Goal: Information Seeking & Learning: Understand process/instructions

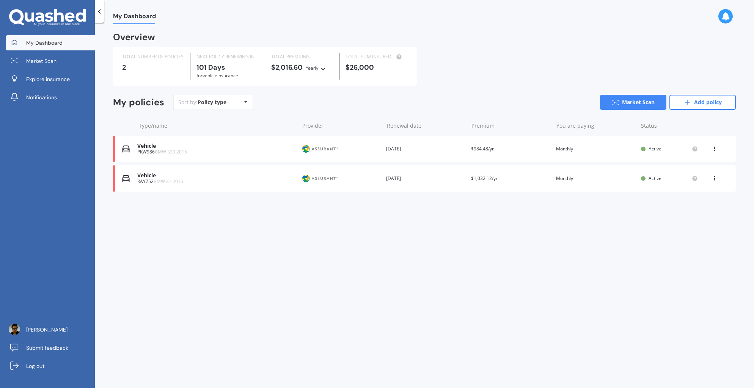
click at [198, 177] on div "Vehicle" at bounding box center [216, 176] width 158 height 6
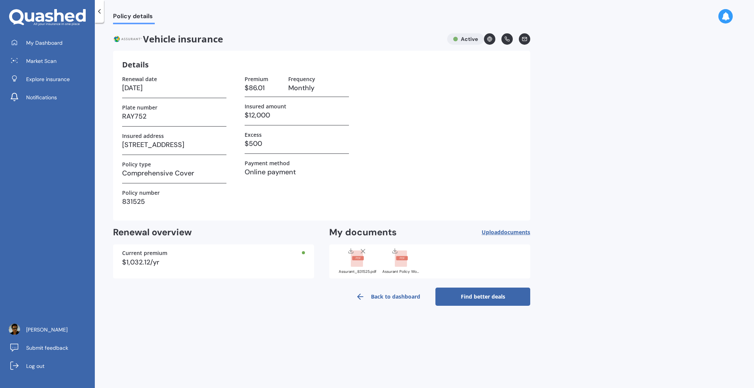
click at [359, 260] on rect at bounding box center [358, 258] width 12 height 4
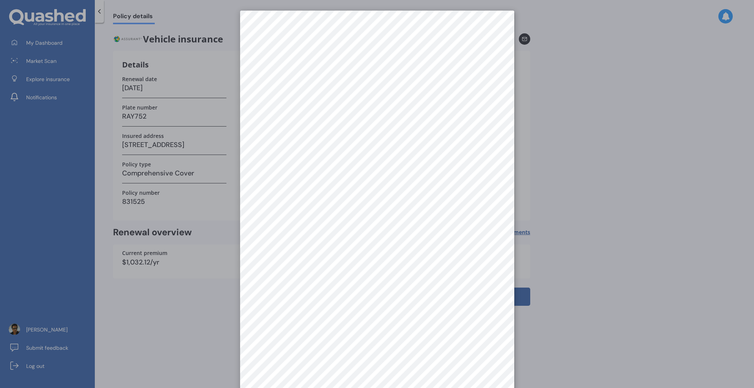
click at [551, 222] on div at bounding box center [377, 194] width 754 height 388
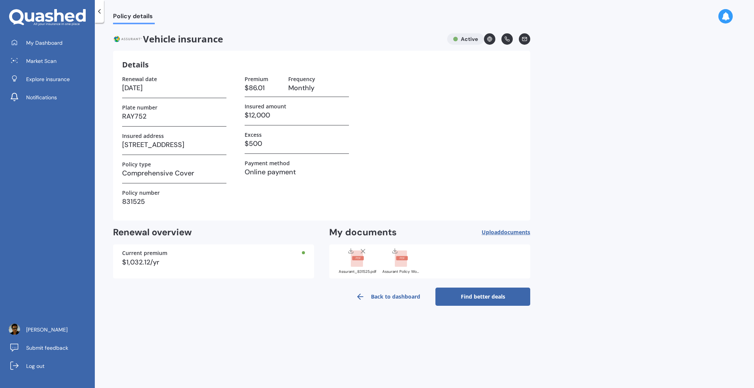
click at [402, 262] on rect at bounding box center [401, 259] width 12 height 17
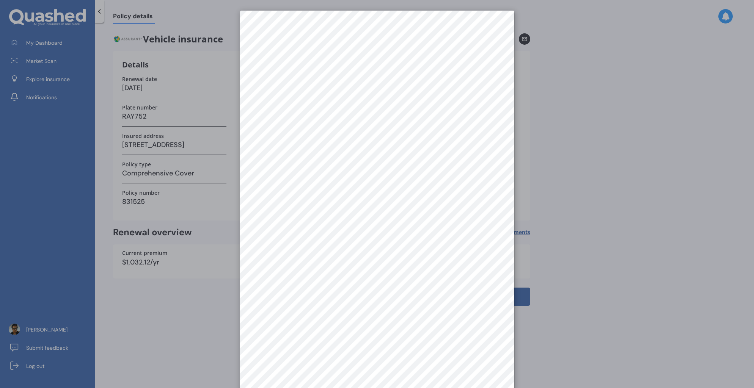
click at [648, 198] on div at bounding box center [377, 194] width 754 height 388
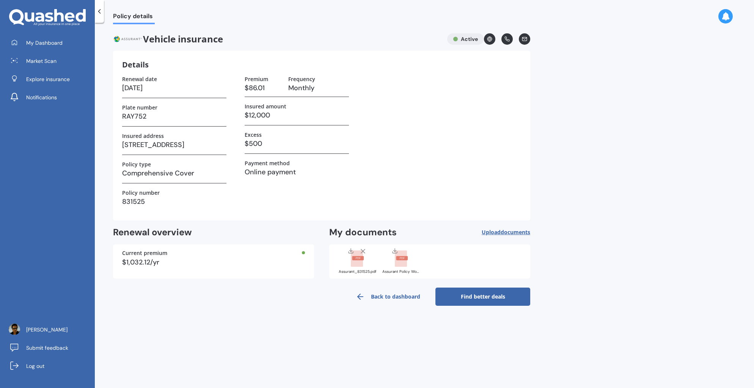
click at [361, 256] on div at bounding box center [363, 252] width 8 height 9
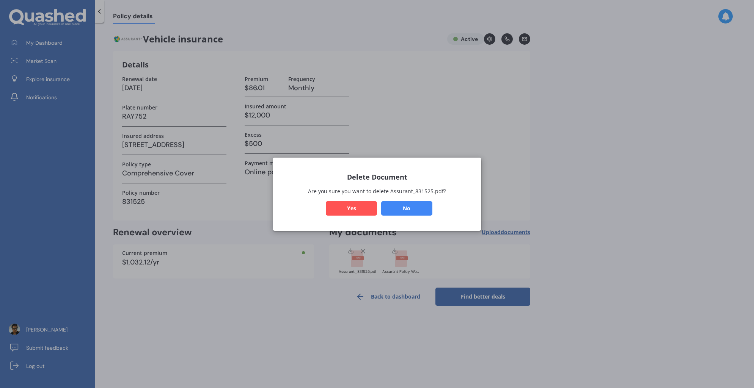
click at [418, 208] on button "No" at bounding box center [406, 208] width 51 height 14
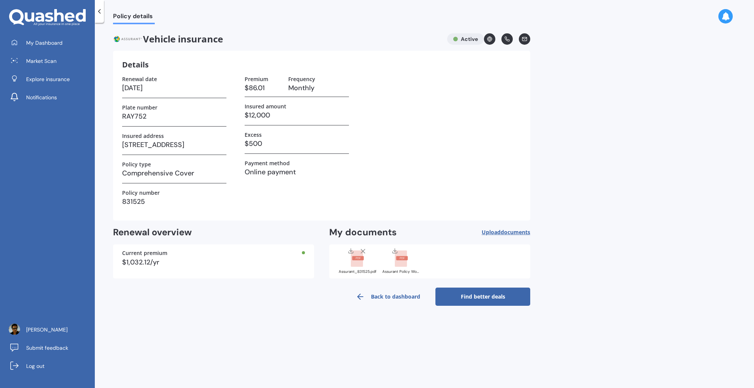
click at [343, 272] on div "Assurant_831525.pdf" at bounding box center [357, 272] width 38 height 4
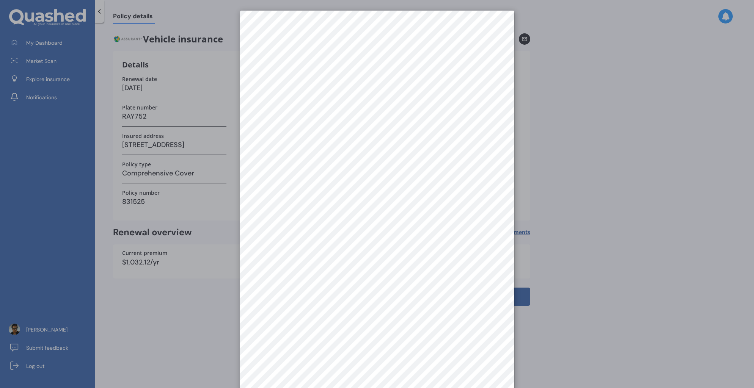
click at [636, 171] on div at bounding box center [377, 194] width 754 height 388
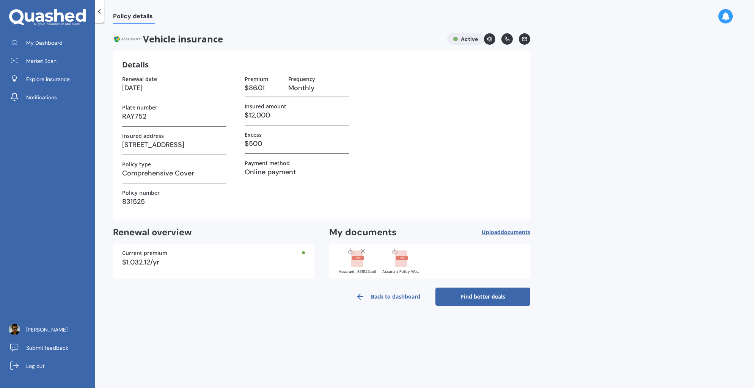
click at [357, 264] on rect at bounding box center [357, 259] width 12 height 17
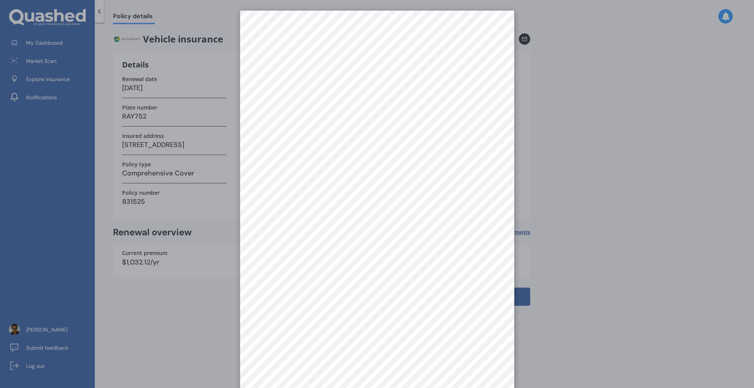
click at [594, 209] on div at bounding box center [377, 194] width 754 height 388
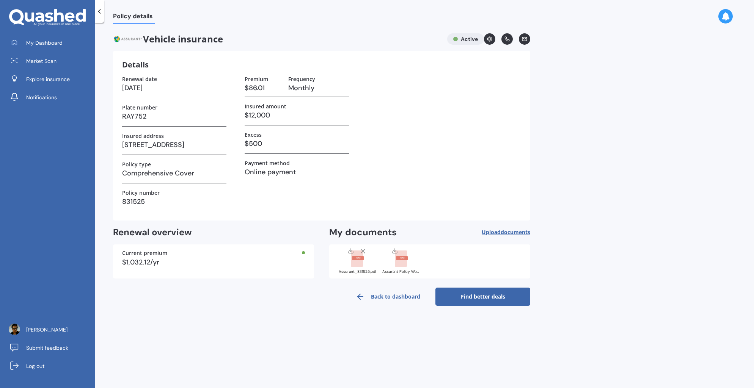
click at [99, 12] on polyline at bounding box center [100, 11] width 2 height 4
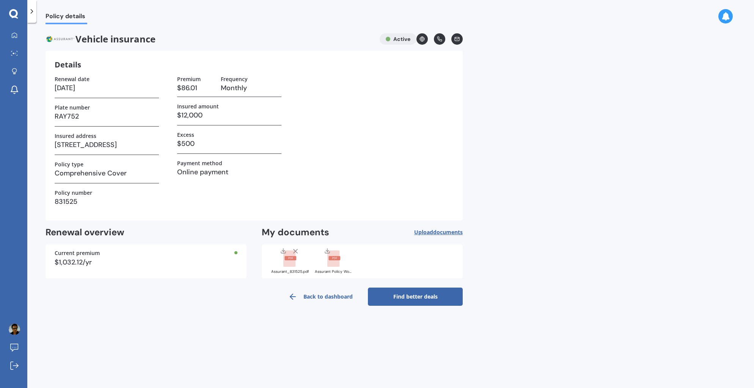
click at [534, 160] on div "Policy details Vehicle insurance Active Details Renewal date [DATE] Plate numbe…" at bounding box center [390, 207] width 727 height 366
click at [565, 170] on div "Policy details Vehicle insurance Active Details Renewal date [DATE] Plate numbe…" at bounding box center [390, 207] width 727 height 366
click at [608, 227] on div "Policy details Vehicle insurance Active Details Renewal date [DATE] Plate numbe…" at bounding box center [390, 207] width 727 height 366
click at [530, 112] on div "Policy details Vehicle insurance Active Details Renewal date [DATE] Plate numbe…" at bounding box center [390, 207] width 727 height 366
click at [604, 170] on div "Policy details Vehicle insurance Active Details Renewal date [DATE] Plate numbe…" at bounding box center [390, 207] width 727 height 366
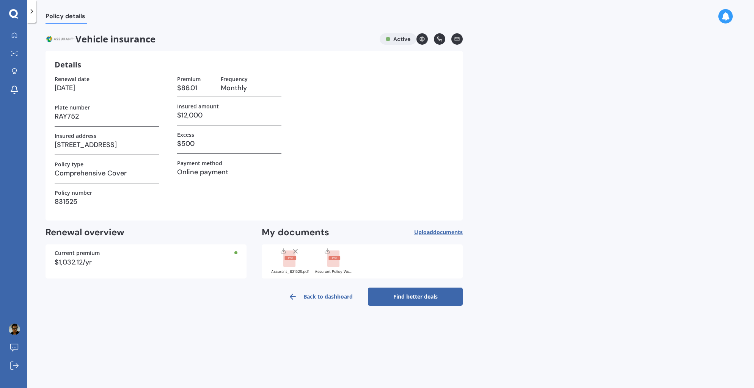
click at [337, 35] on span "Vehicle insurance" at bounding box center [210, 38] width 328 height 11
